Goal: Information Seeking & Learning: Understand process/instructions

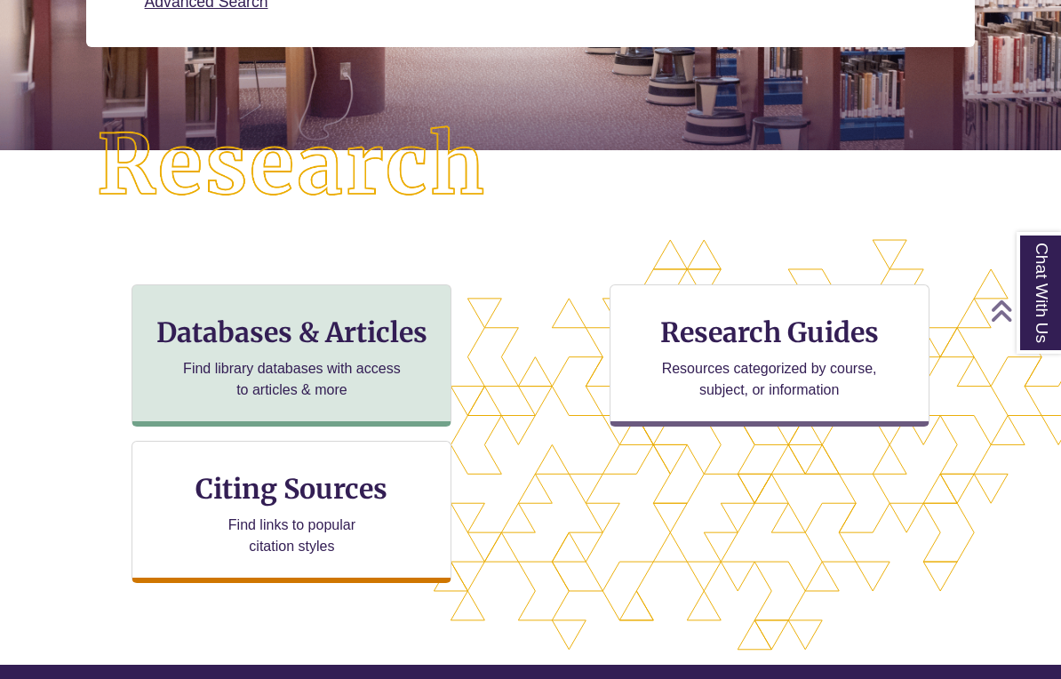
scroll to position [370, 0]
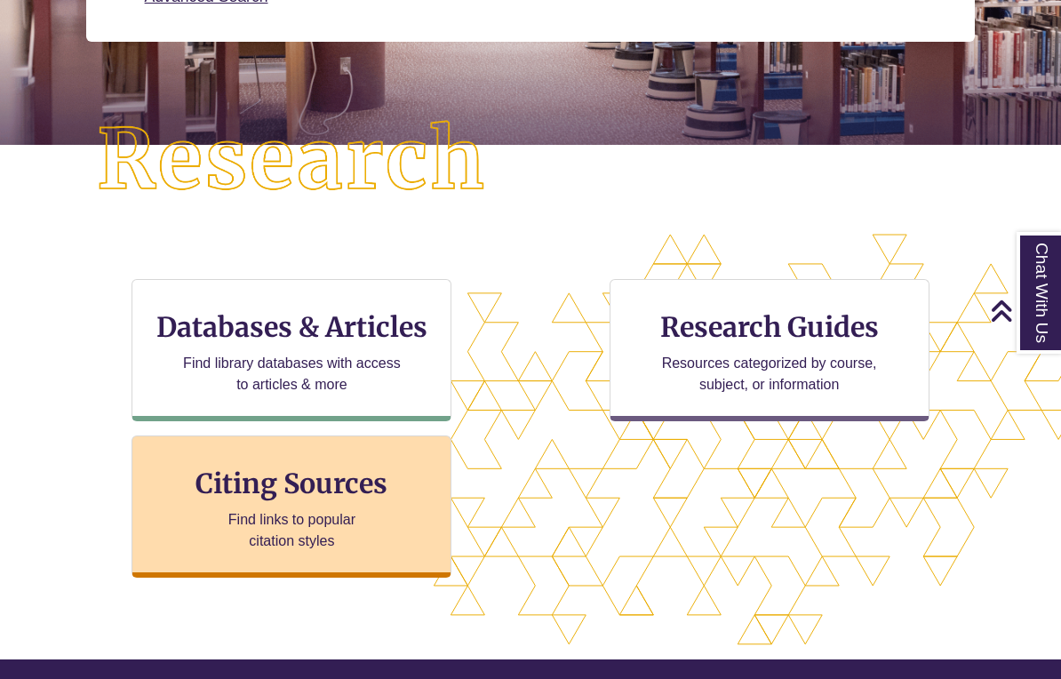
click at [287, 482] on h3 "Citing Sources" at bounding box center [292, 484] width 217 height 34
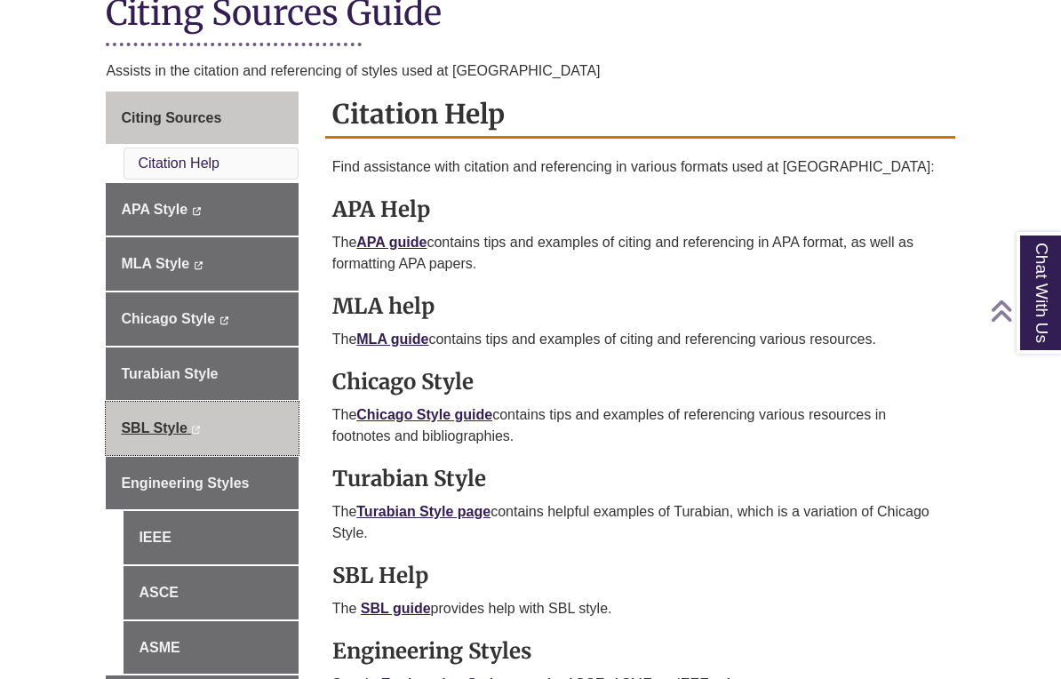
scroll to position [435, 0]
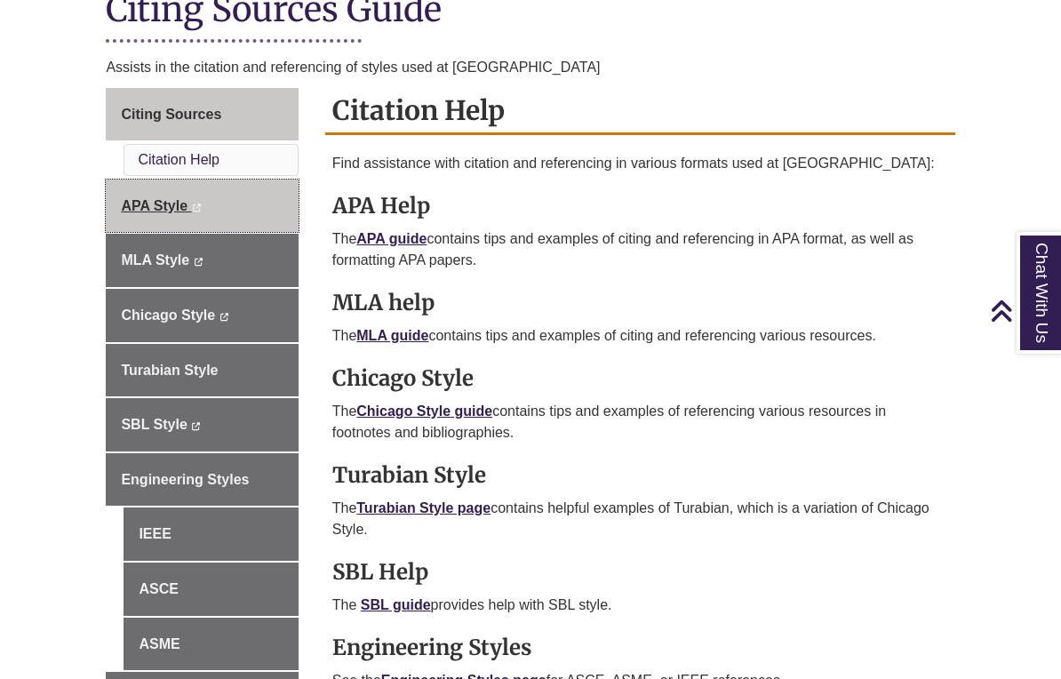
click at [143, 201] on span "APA Style" at bounding box center [154, 205] width 67 height 15
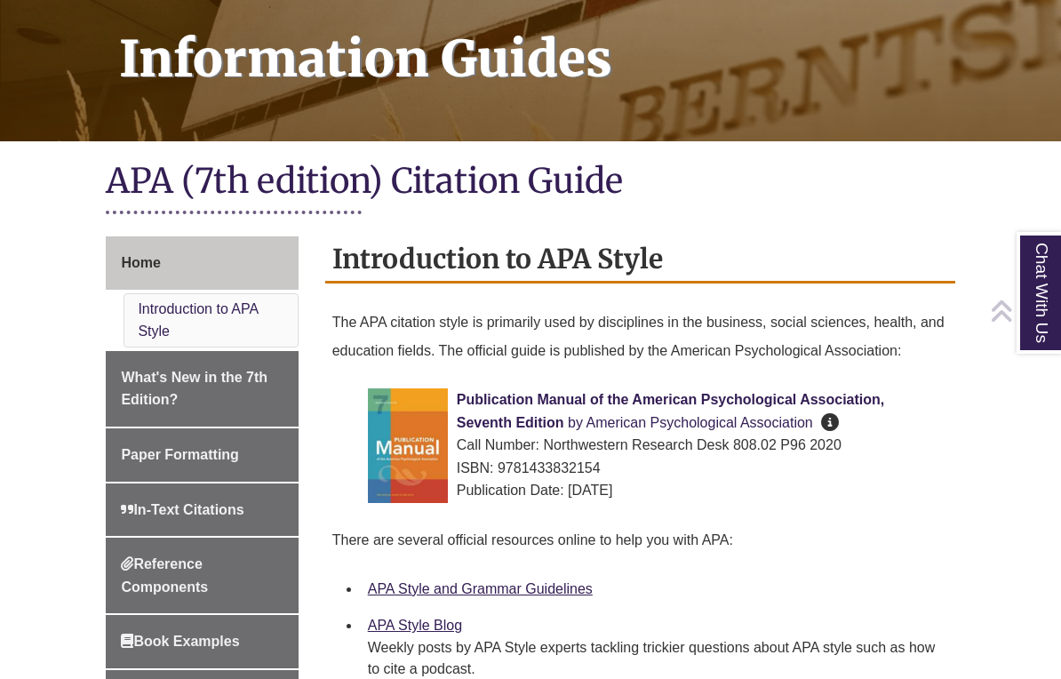
scroll to position [442, 0]
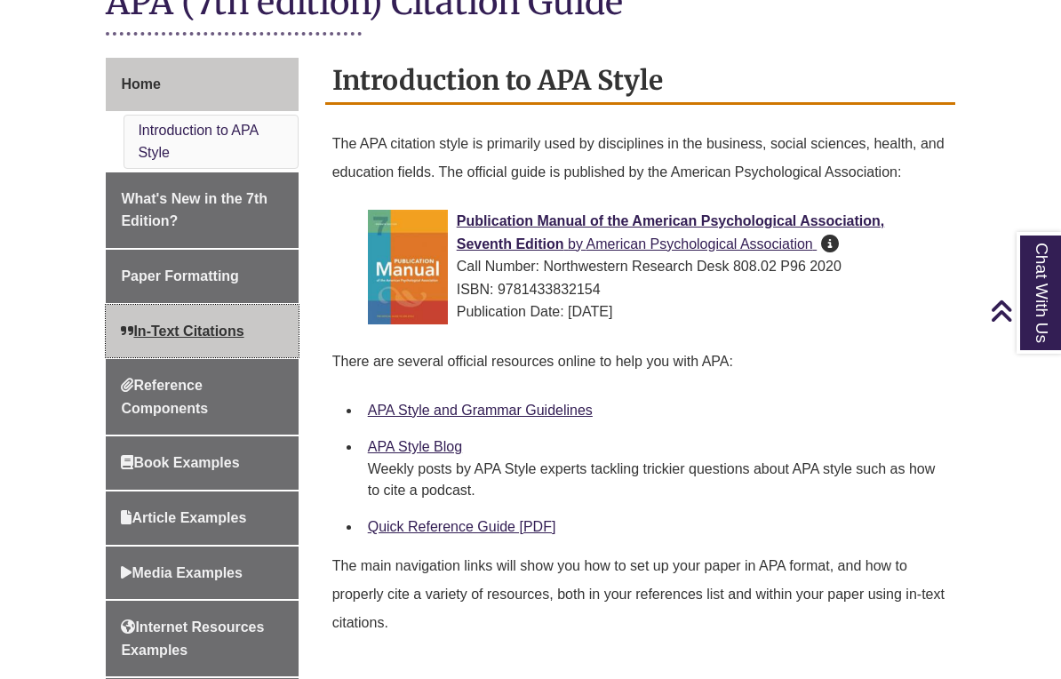
click at [164, 334] on span "In-Text Citations" at bounding box center [182, 331] width 123 height 15
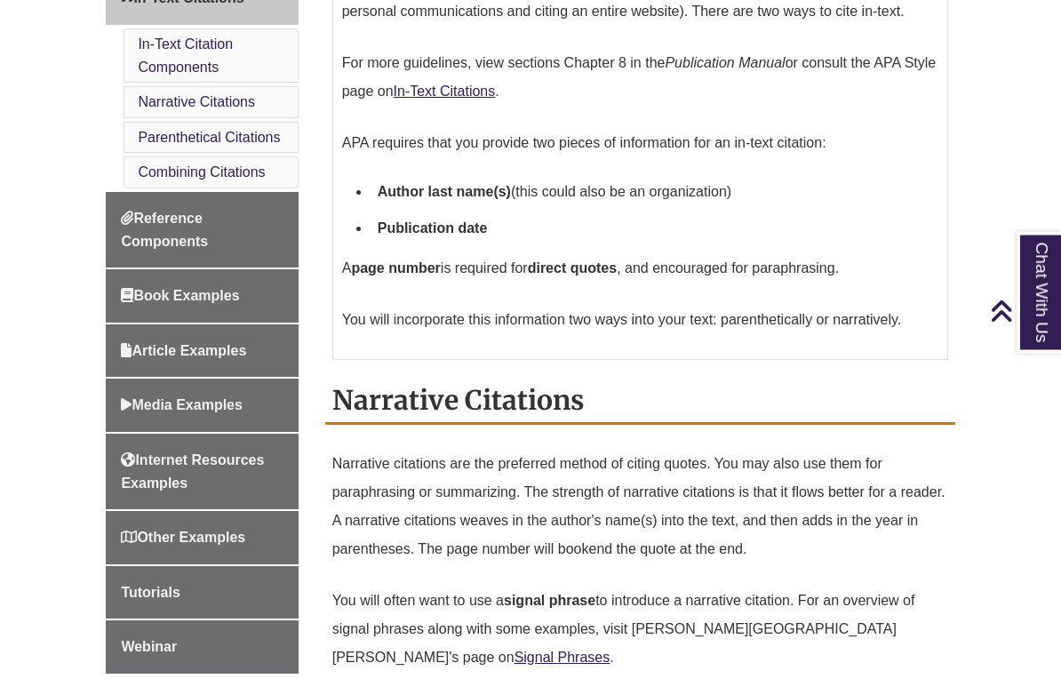
scroll to position [736, 0]
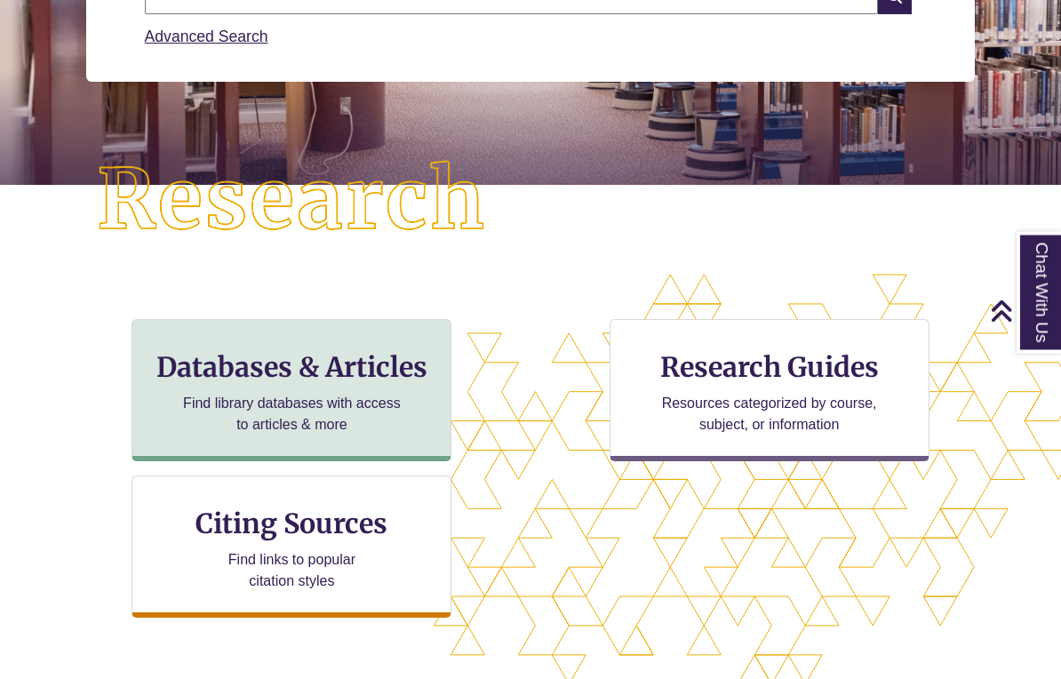
scroll to position [330, 0]
click at [311, 346] on div "Databases & Articles Find library databases with access to articles & more" at bounding box center [292, 390] width 320 height 142
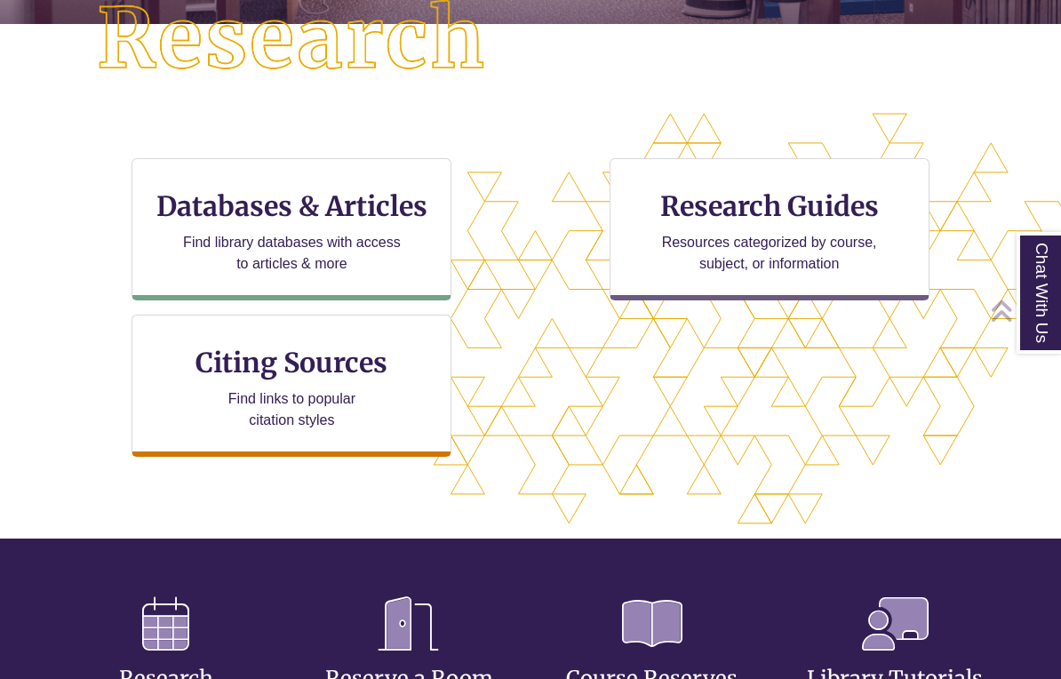
scroll to position [501, 0]
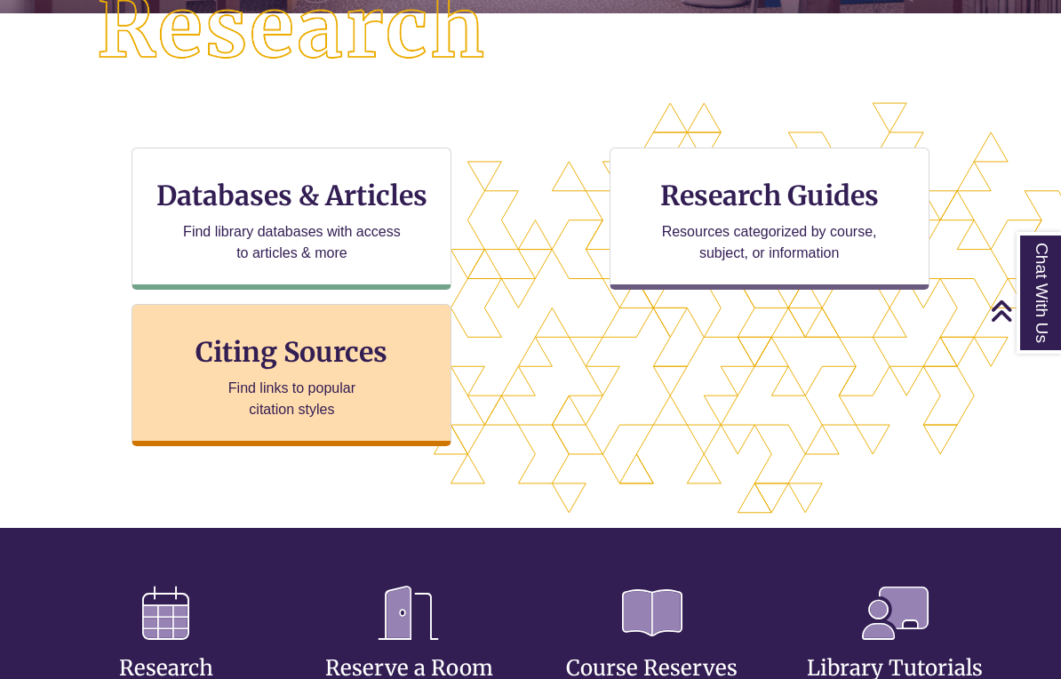
click at [332, 404] on p "Find links to popular citation styles" at bounding box center [291, 399] width 173 height 43
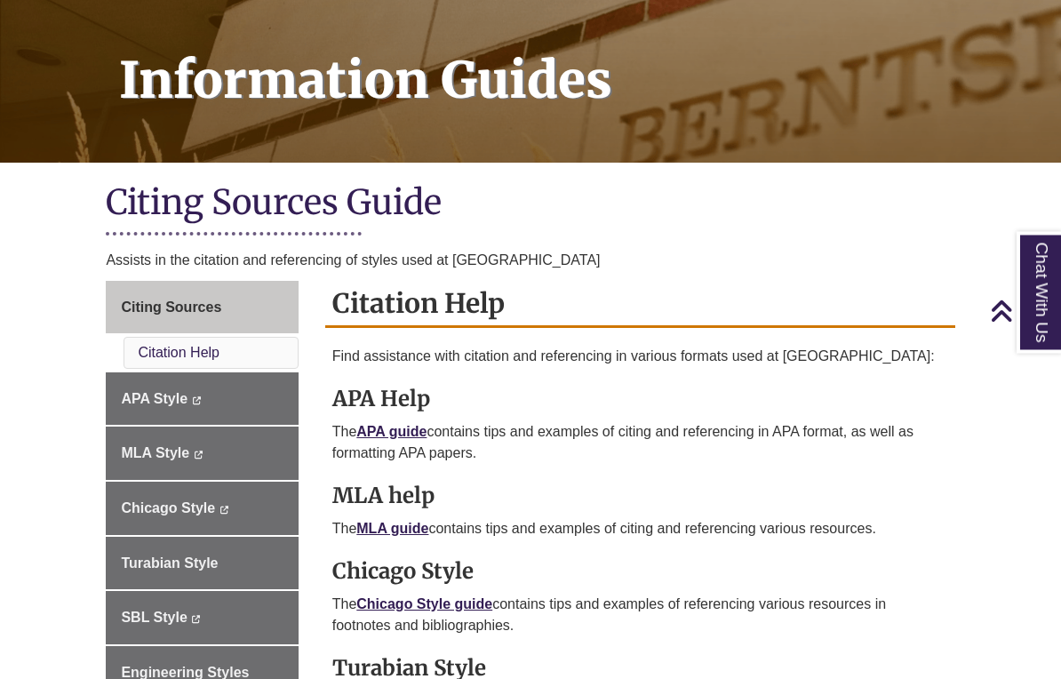
scroll to position [242, 0]
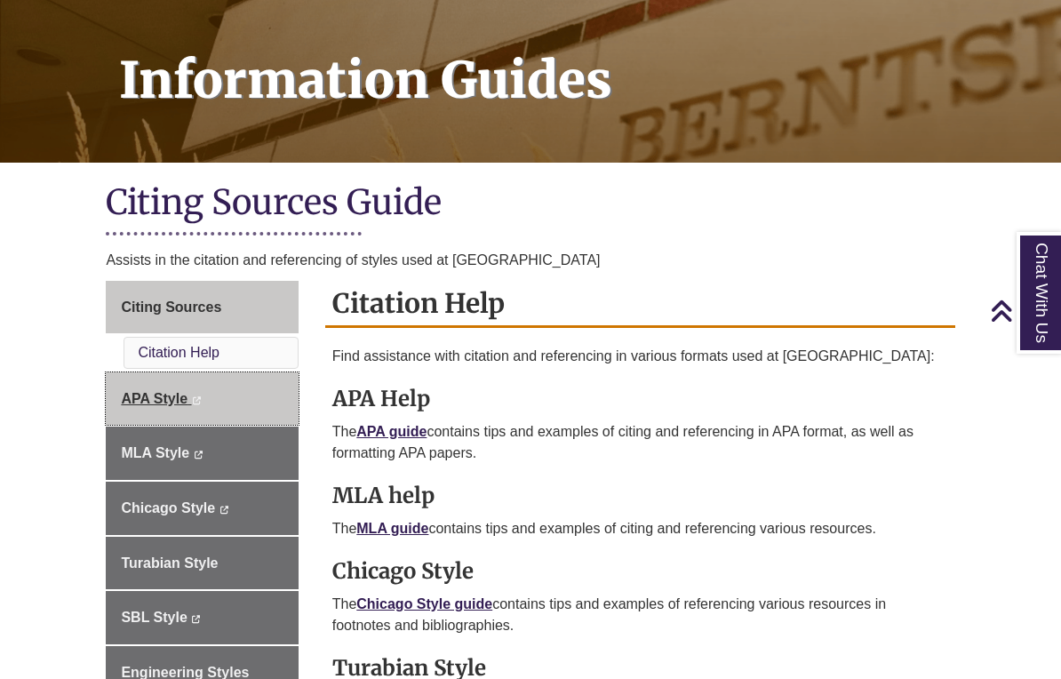
click at [132, 398] on span "APA Style" at bounding box center [154, 398] width 67 height 15
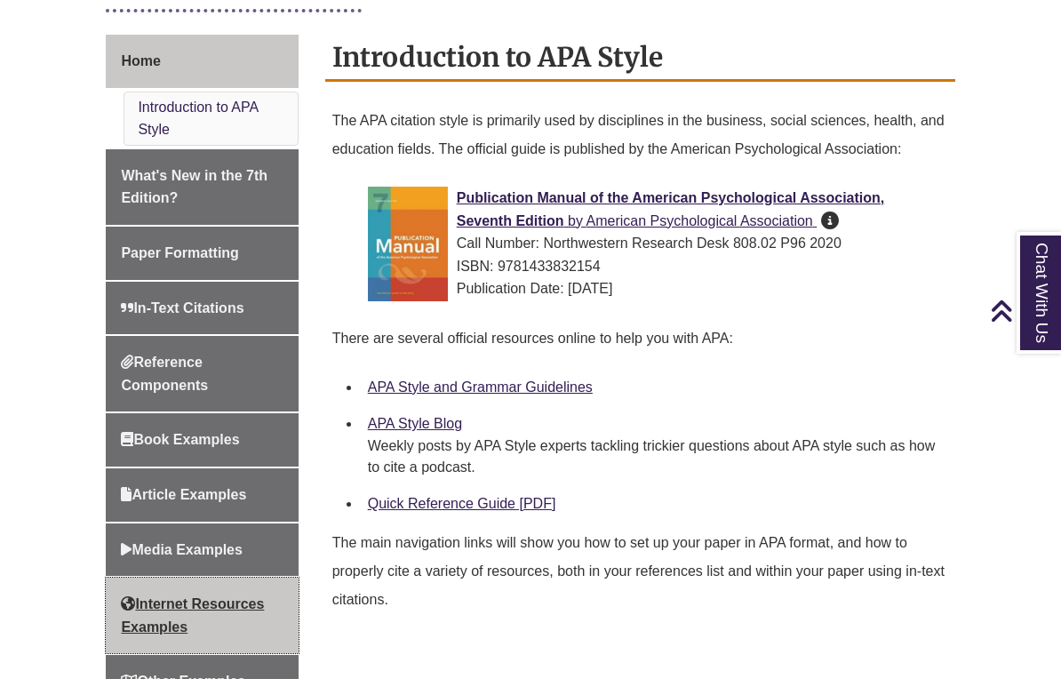
scroll to position [460, 0]
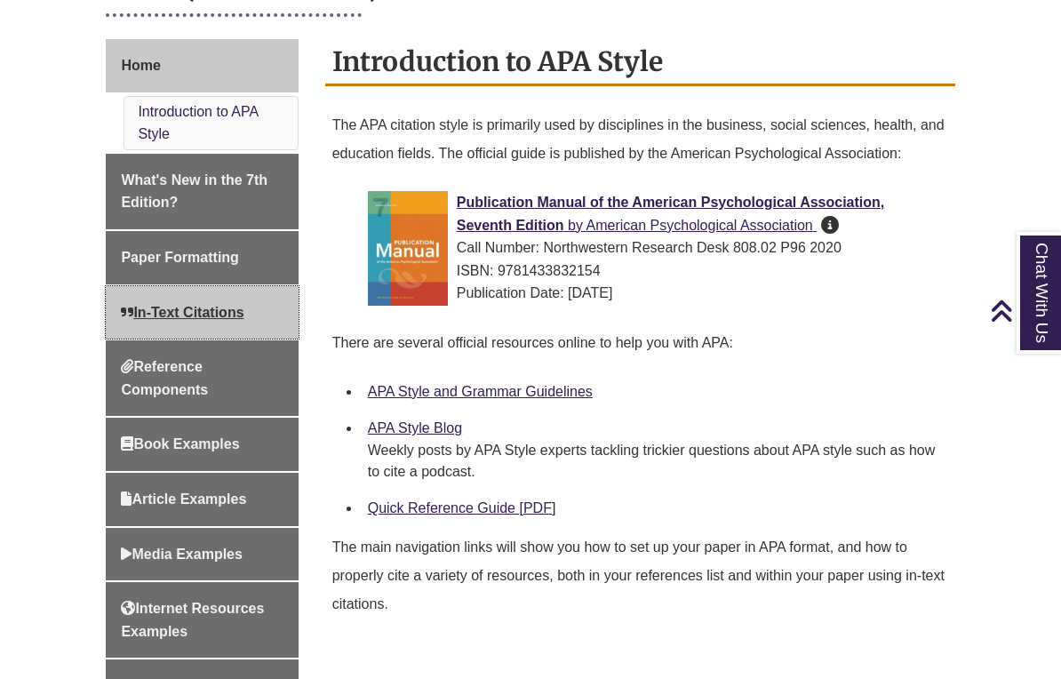
click at [208, 325] on link "In-Text Citations" at bounding box center [202, 312] width 192 height 53
